Goal: Task Accomplishment & Management: Use online tool/utility

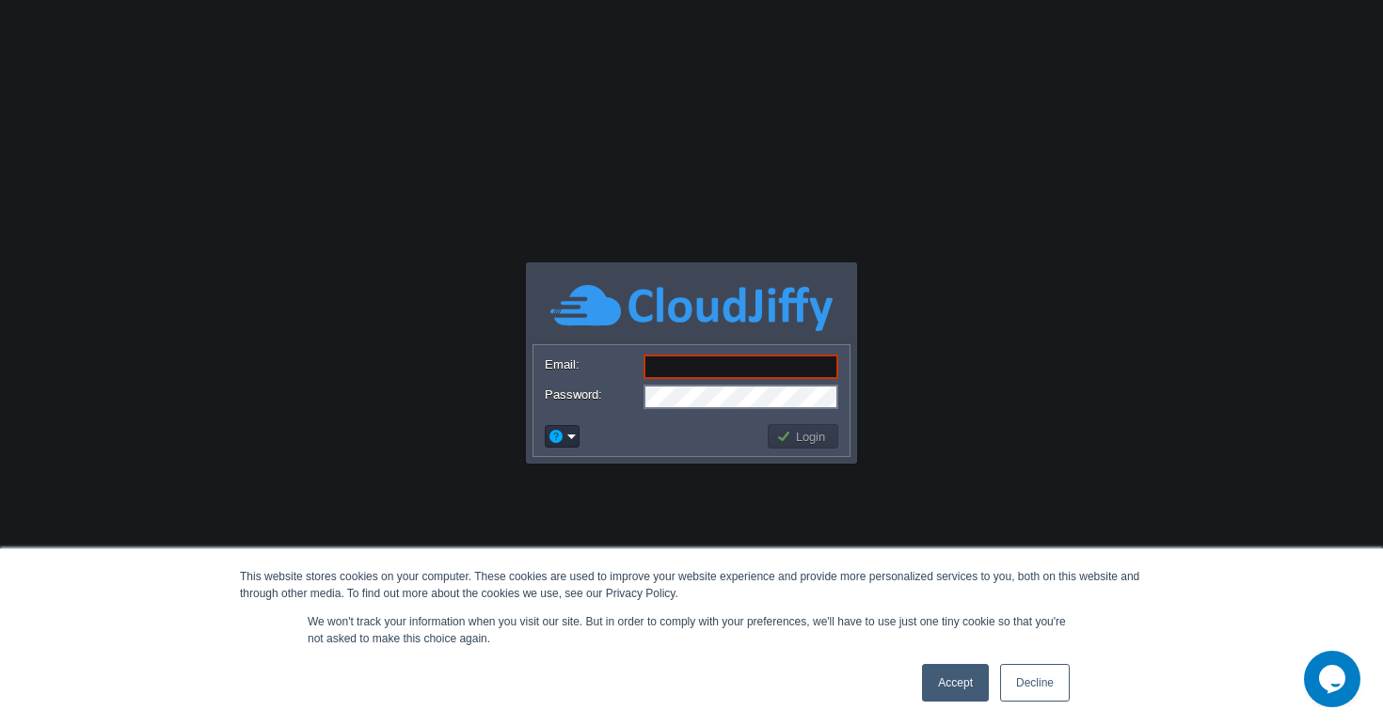
click at [971, 675] on link "Accept" at bounding box center [955, 683] width 67 height 38
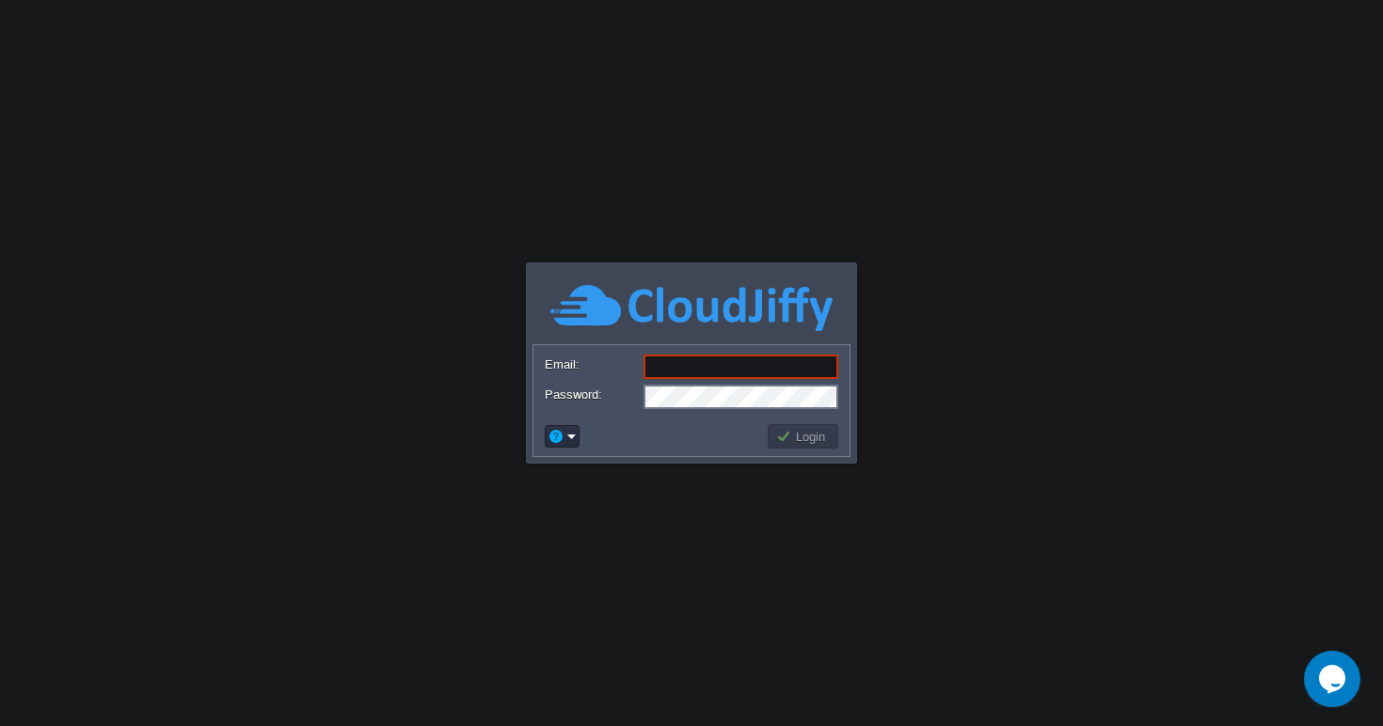
click at [738, 361] on input "Email:" at bounding box center [740, 367] width 195 height 24
type input "[DOMAIN_NAME][EMAIL_ADDRESS][DOMAIN_NAME]"
click at [773, 423] on td "Login" at bounding box center [803, 436] width 76 height 30
click at [784, 430] on button "Login" at bounding box center [803, 436] width 55 height 17
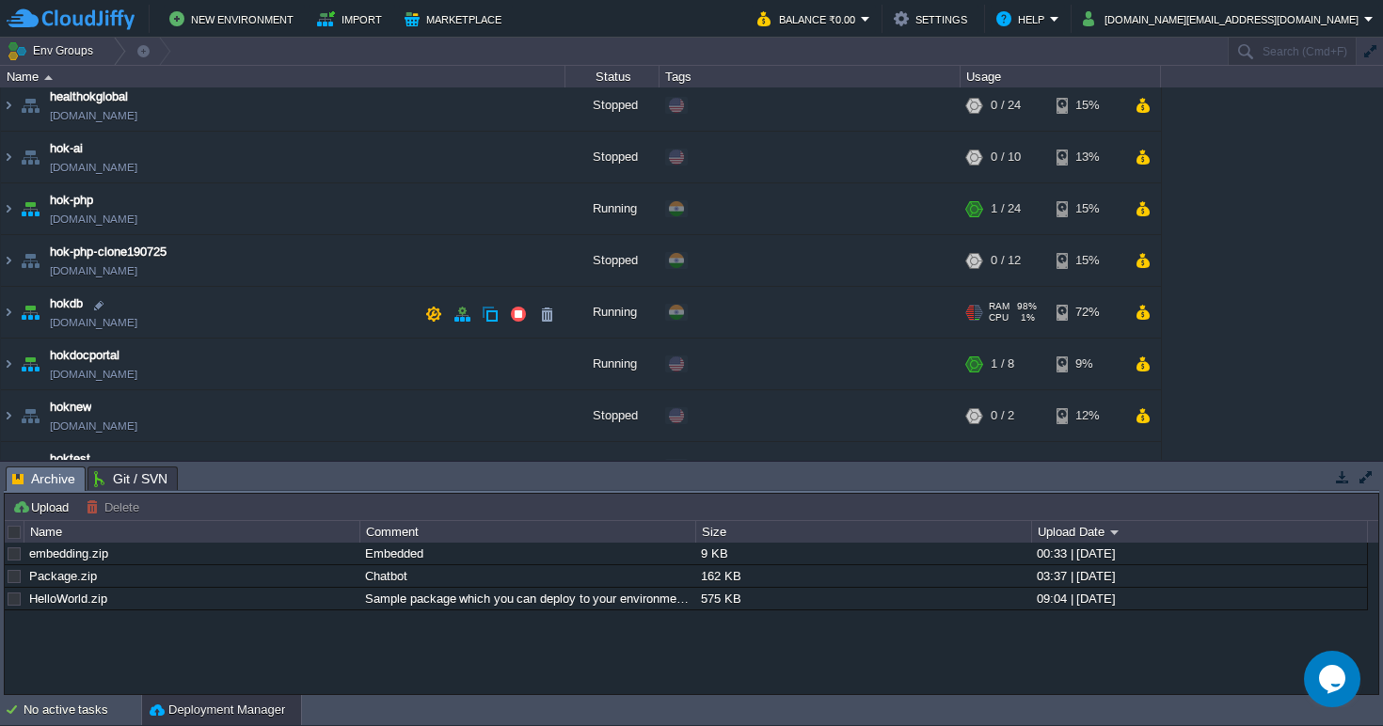
scroll to position [110, 0]
click at [8, 308] on img at bounding box center [8, 313] width 15 height 51
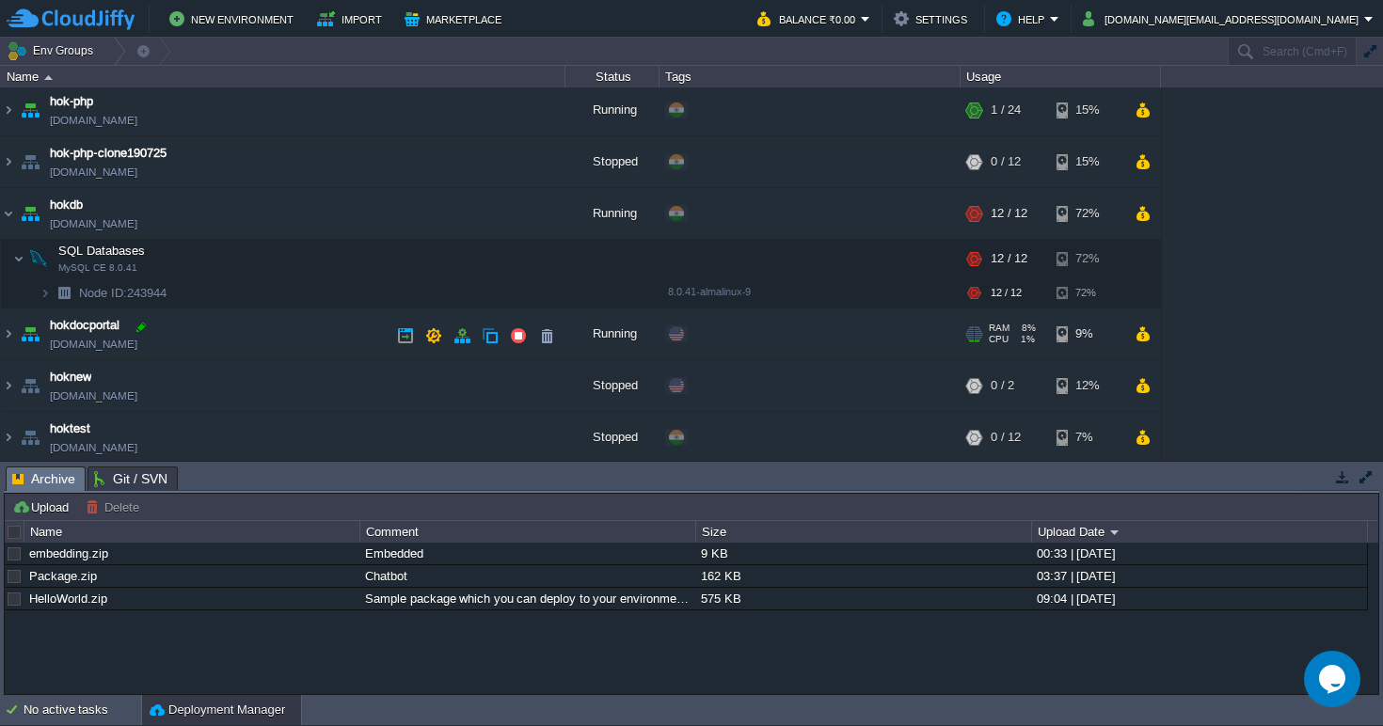
scroll to position [210, 0]
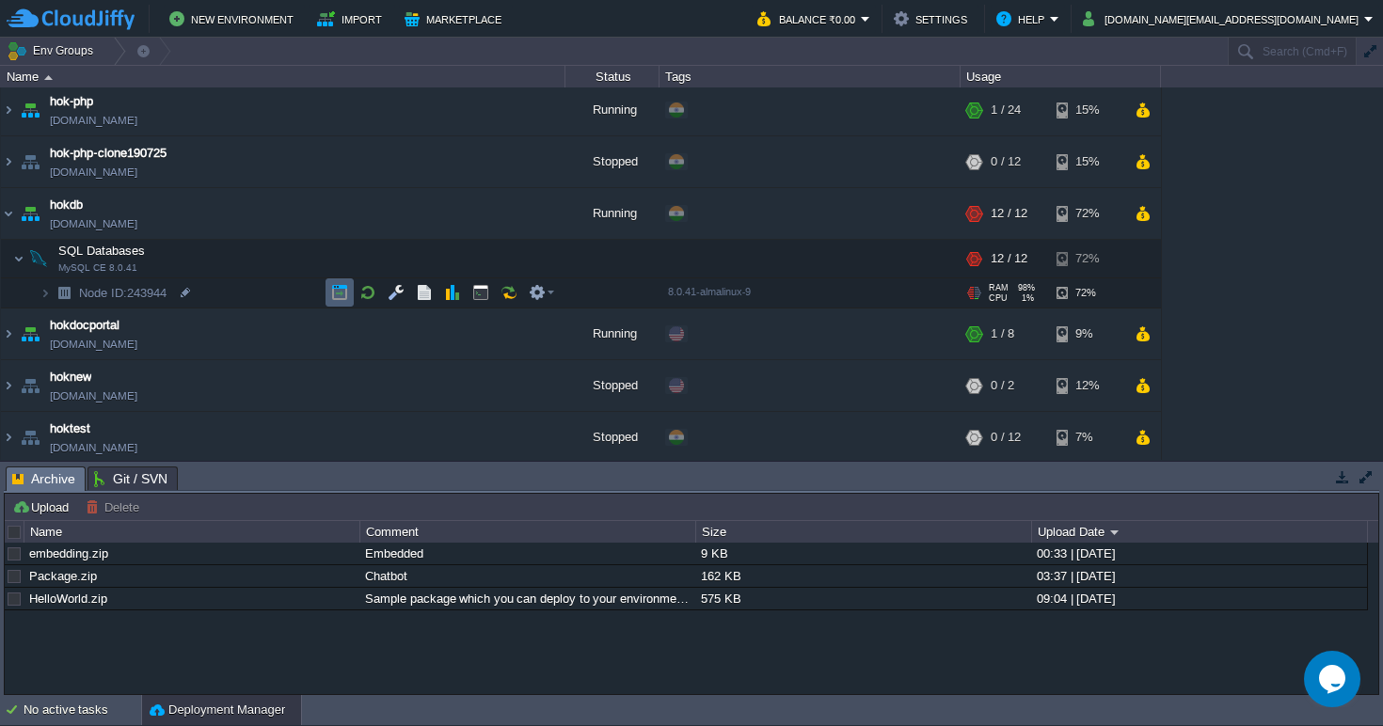
click at [337, 293] on button "button" at bounding box center [339, 292] width 17 height 17
click at [47, 293] on img at bounding box center [45, 292] width 11 height 29
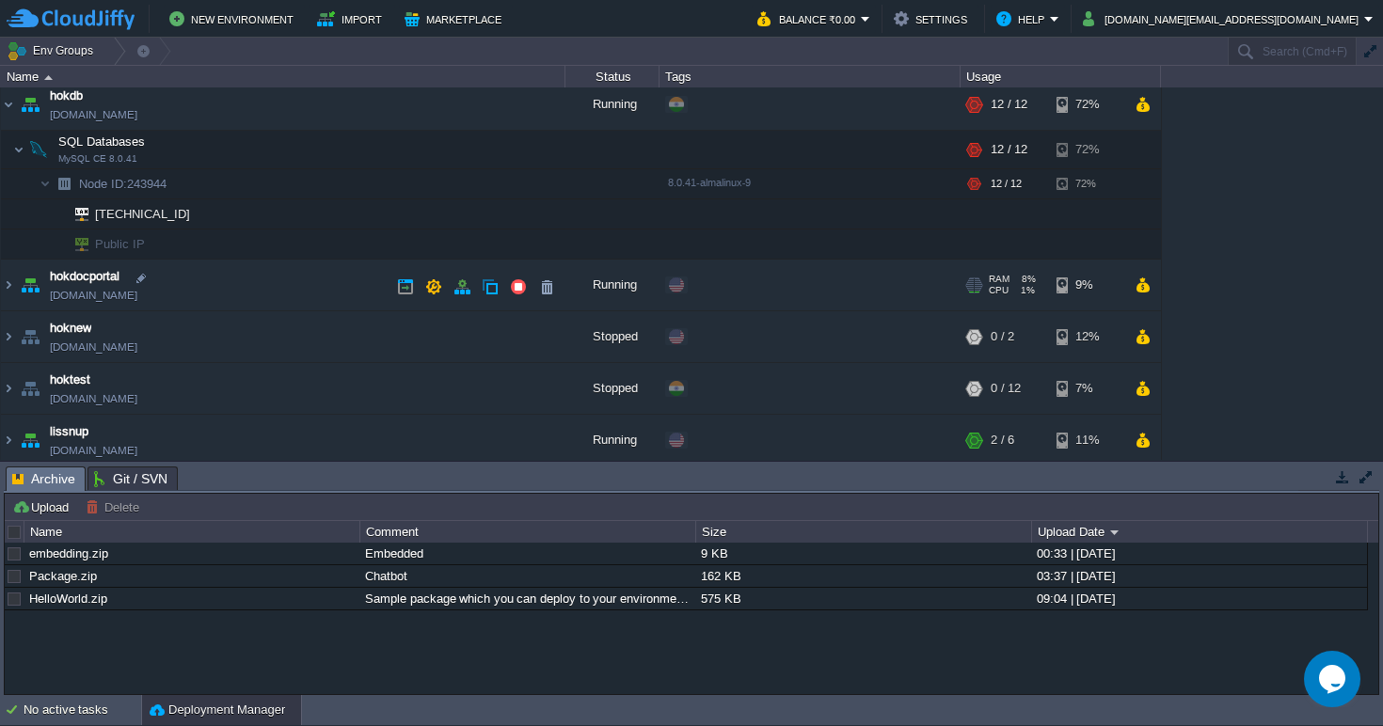
scroll to position [321, 0]
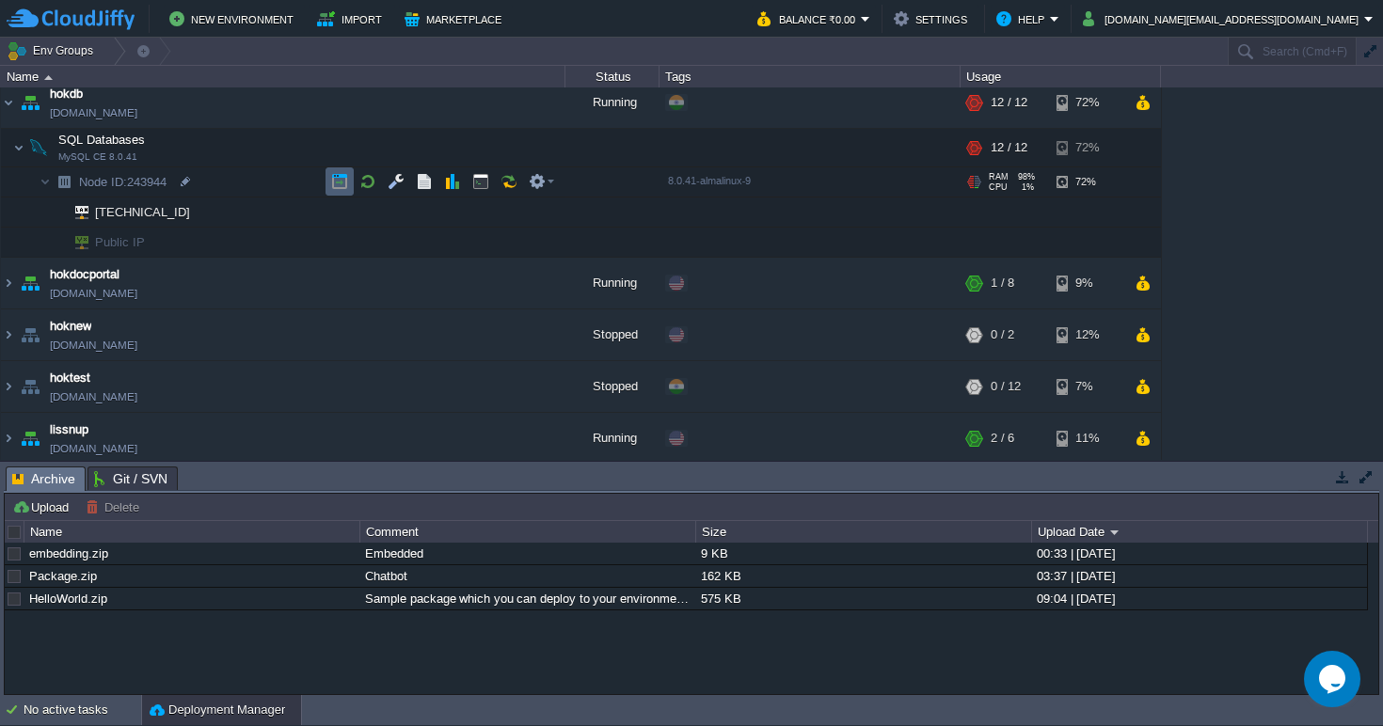
click at [342, 183] on button "button" at bounding box center [339, 181] width 17 height 17
click at [548, 184] on em at bounding box center [541, 181] width 25 height 17
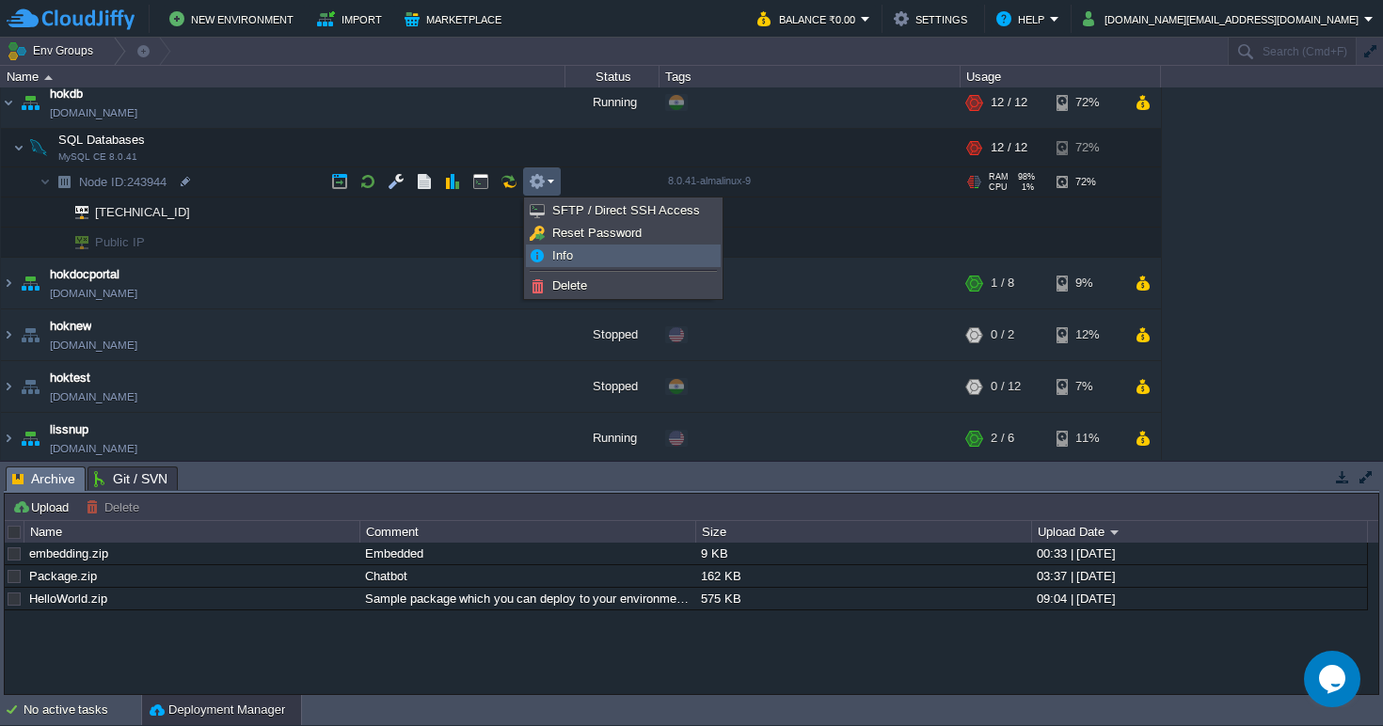
click at [570, 251] on span "Info" at bounding box center [562, 255] width 21 height 14
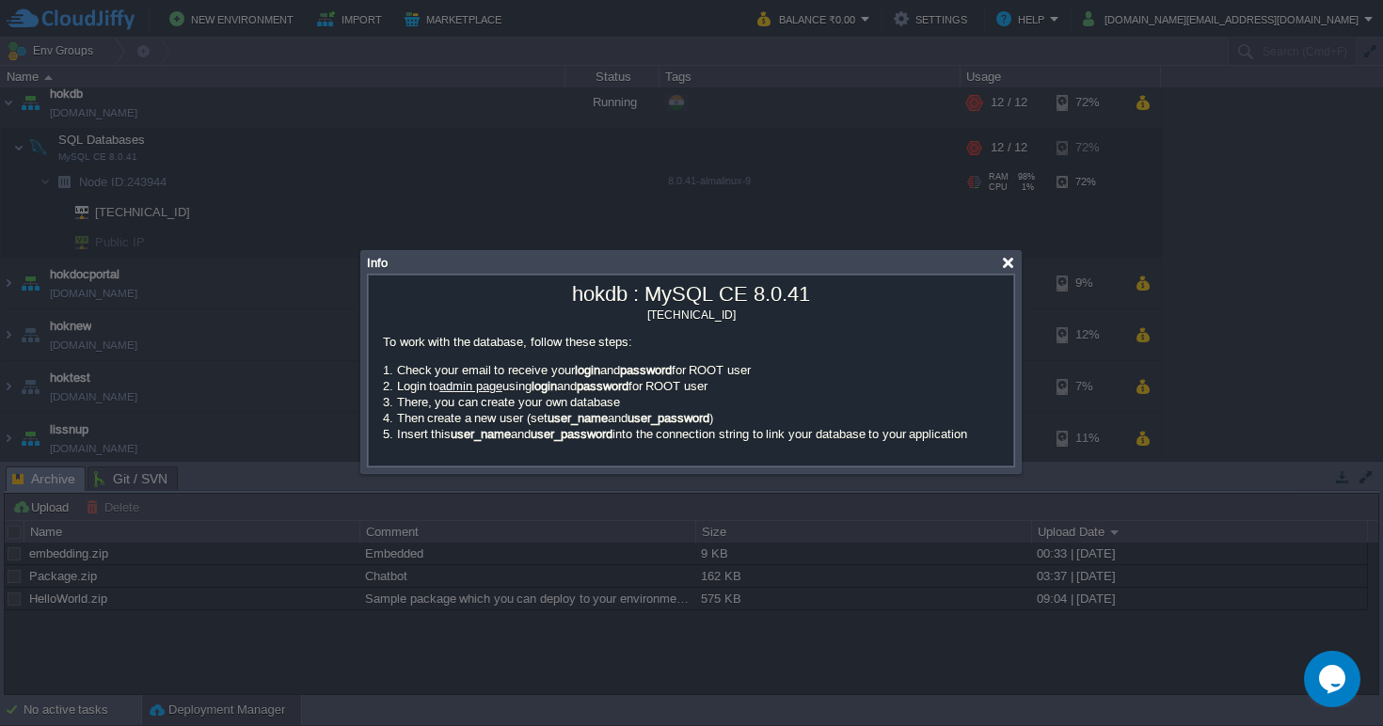
click at [1006, 263] on div at bounding box center [1008, 263] width 14 height 14
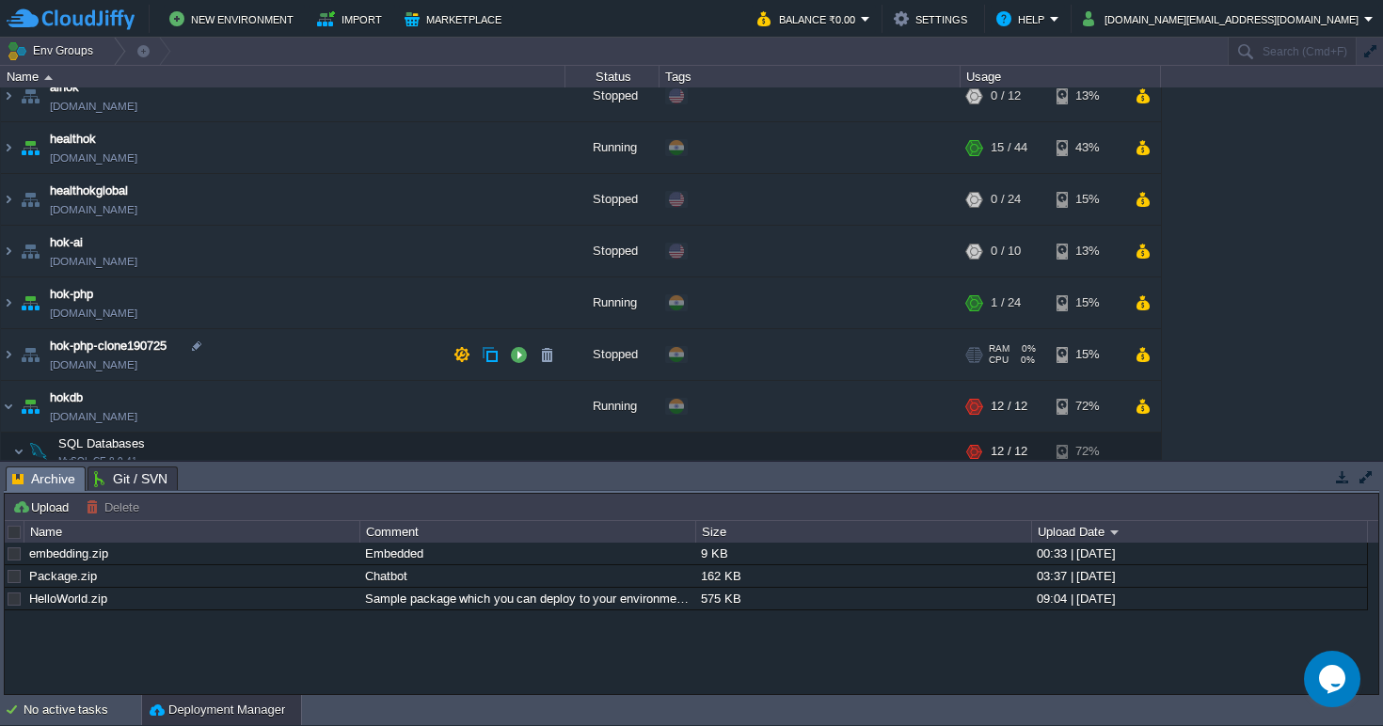
scroll to position [0, 0]
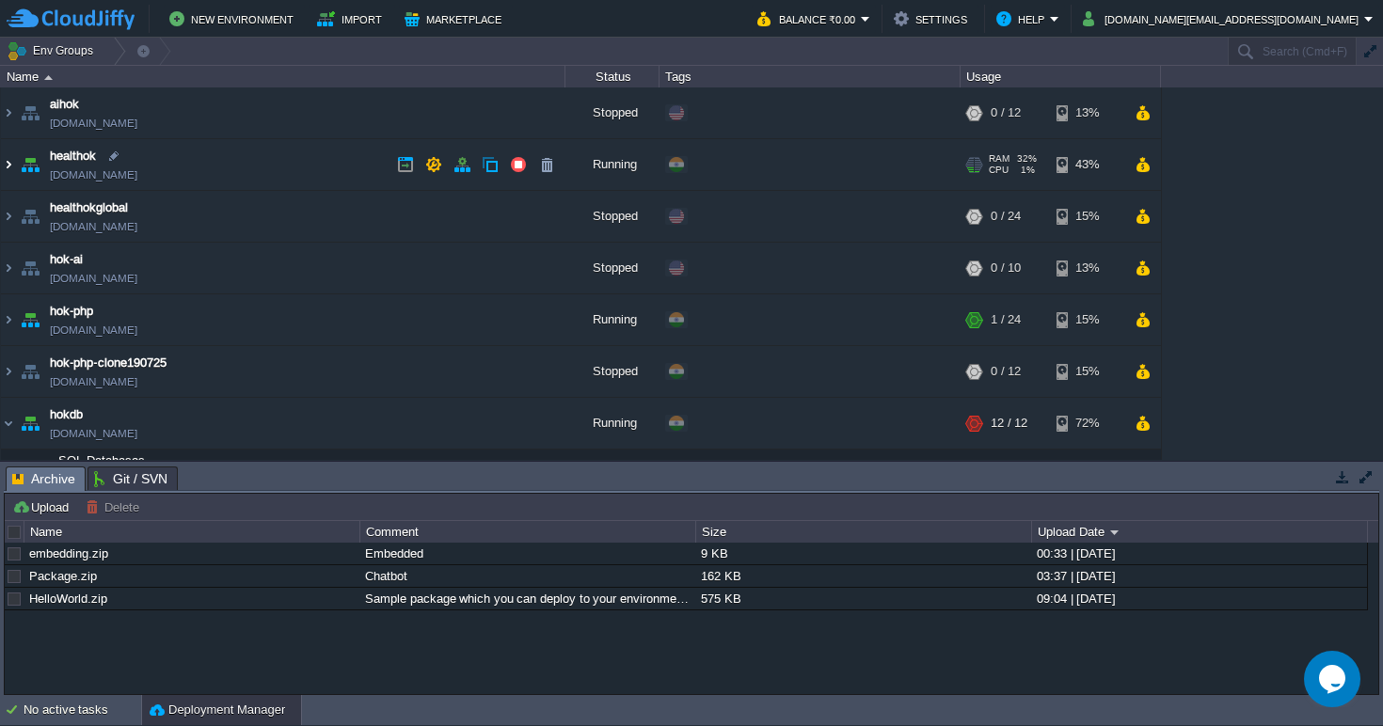
click at [10, 162] on img at bounding box center [8, 164] width 15 height 51
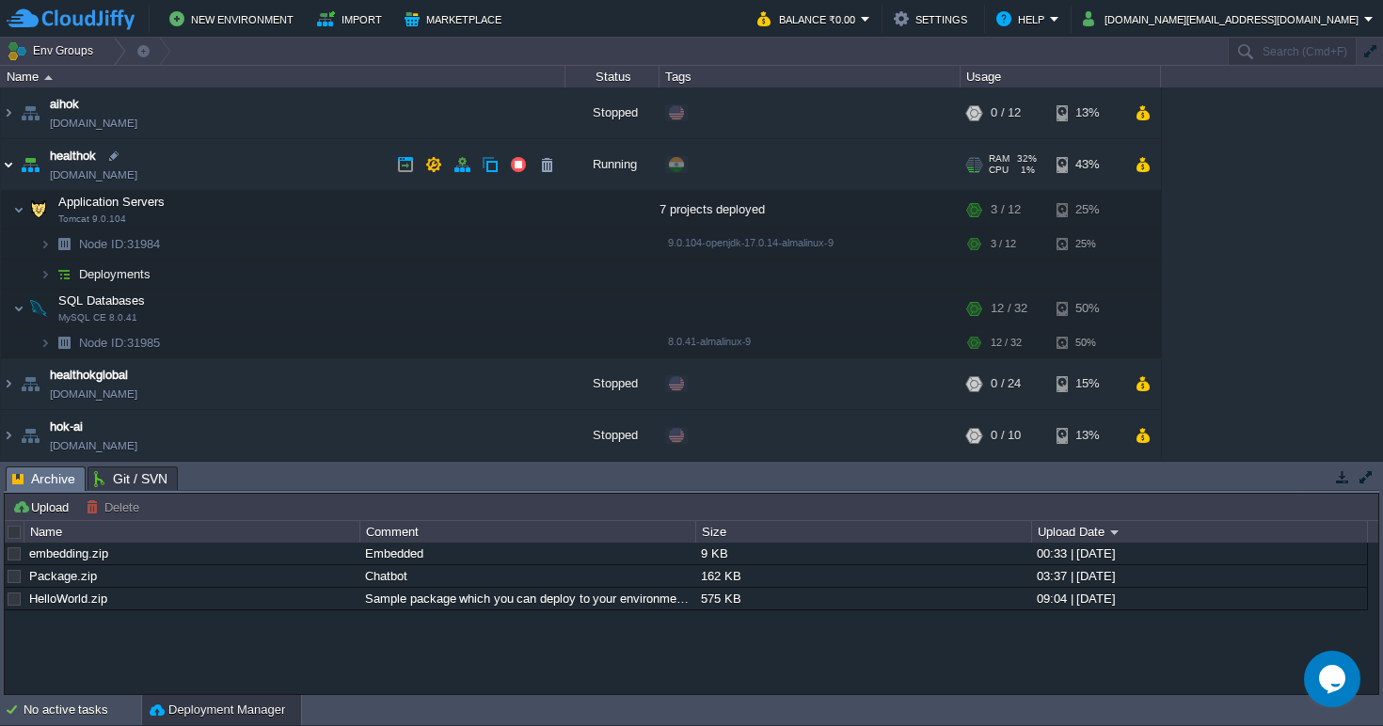
click at [10, 162] on img at bounding box center [8, 164] width 15 height 51
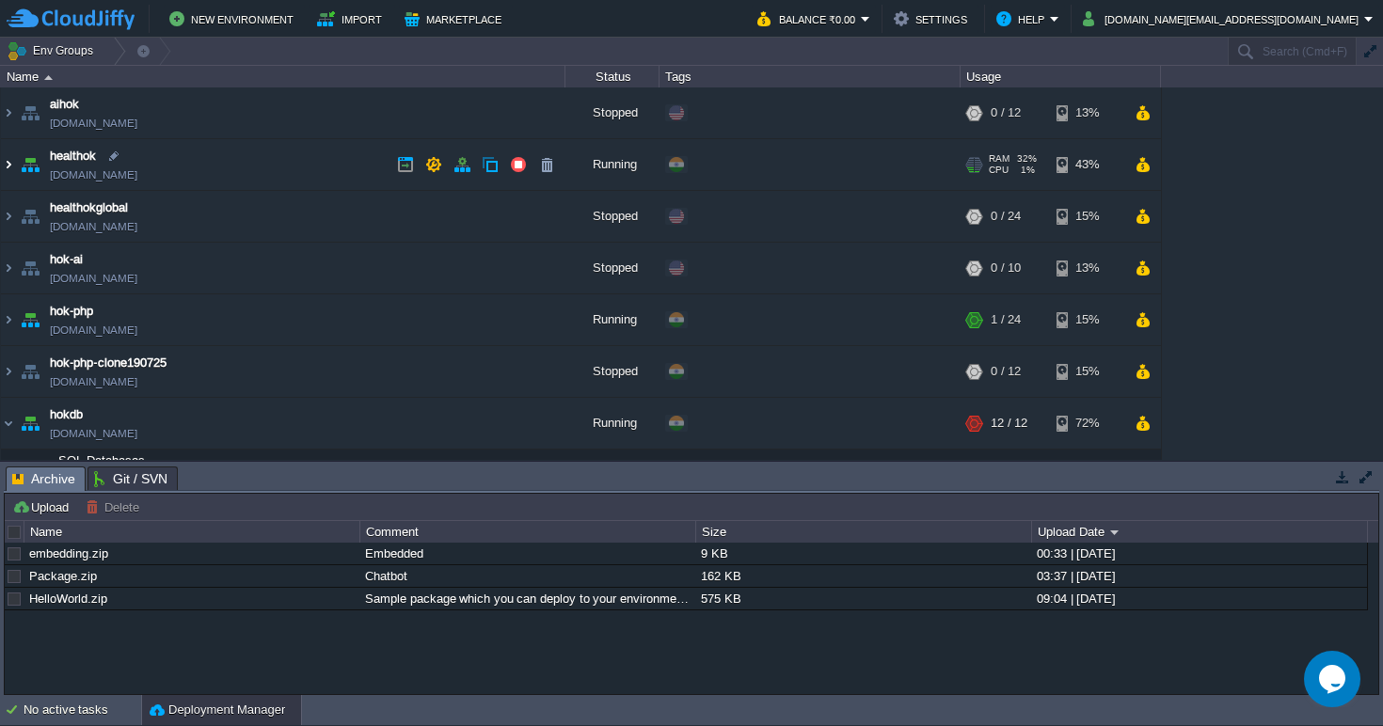
click at [10, 162] on img at bounding box center [8, 164] width 15 height 51
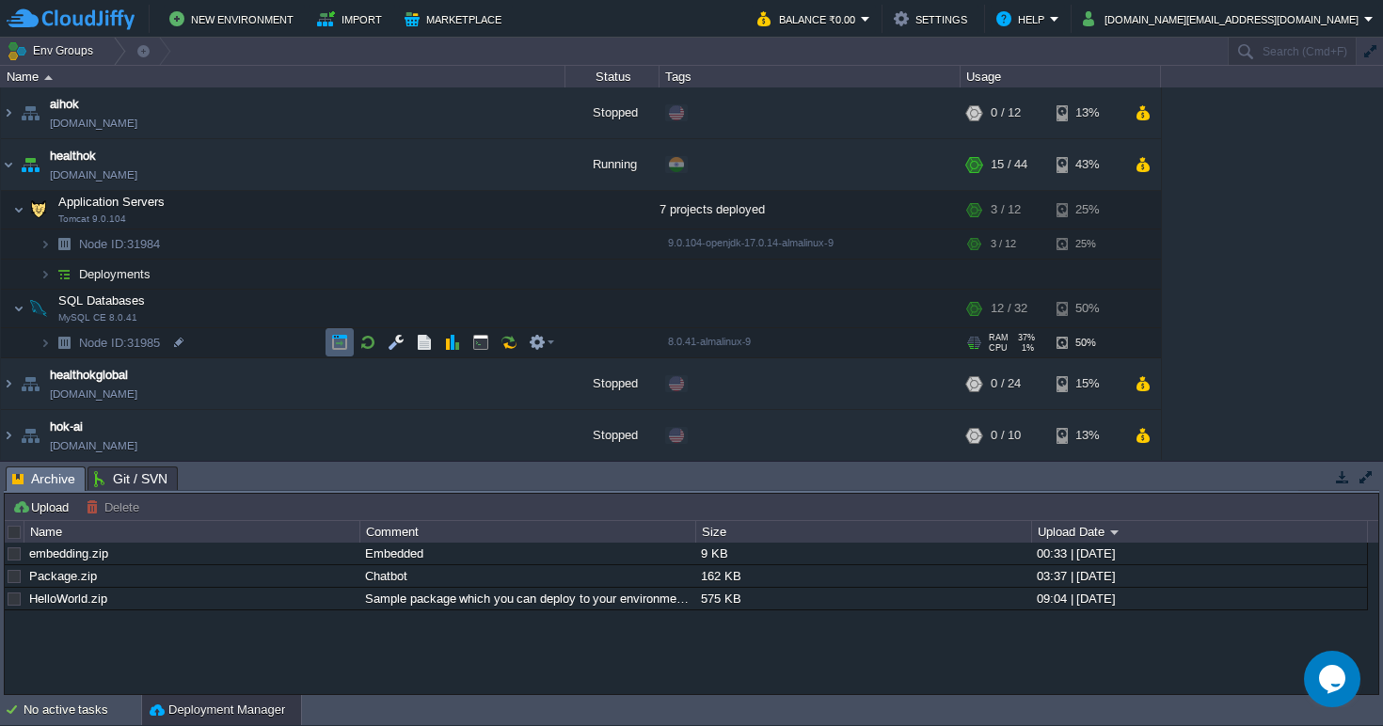
click at [345, 343] on button "button" at bounding box center [339, 342] width 17 height 17
